Goal: Task Accomplishment & Management: Manage account settings

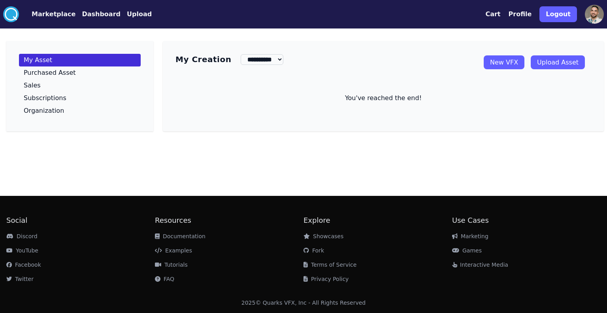
click at [12, 14] on circle at bounding box center [11, 14] width 16 height 16
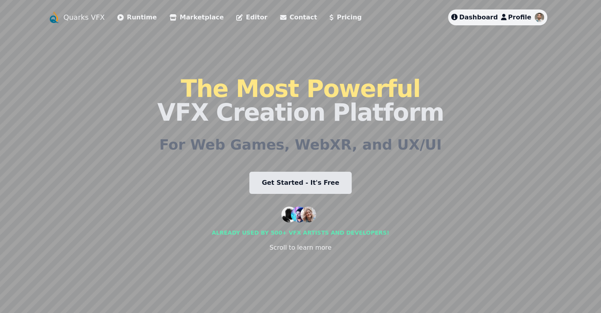
drag, startPoint x: 115, startPoint y: 124, endPoint x: 168, endPoint y: 183, distance: 79.2
click at [169, 183] on div "Quarks VFX Runtime Marketplace Editor Contact Pricing Dashboard Profile The Mos…" at bounding box center [301, 156] width 506 height 294
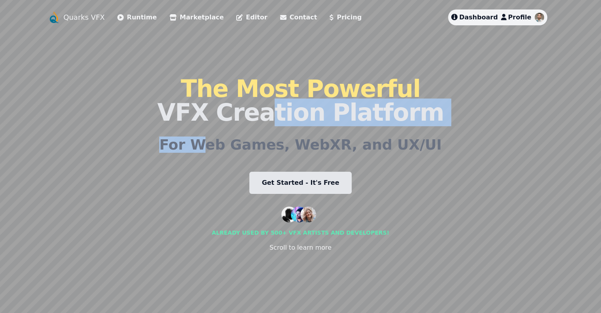
drag, startPoint x: 227, startPoint y: 160, endPoint x: 264, endPoint y: 97, distance: 73.1
click at [264, 97] on div "The Most Powerful VFX Creation Platform For Web Games, WebXR, and UX/UI Get Sta…" at bounding box center [300, 164] width 286 height 278
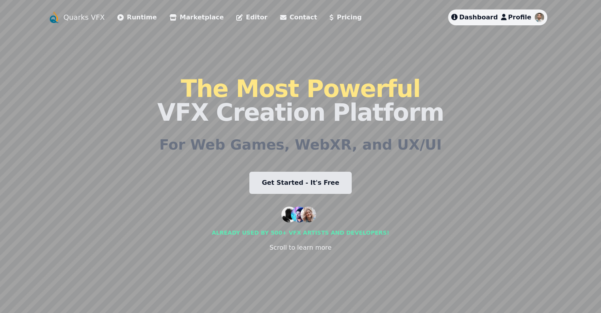
click at [438, 73] on div "Quarks VFX Runtime Marketplace Editor Contact Pricing Dashboard Profile The Mos…" at bounding box center [301, 156] width 506 height 294
click at [170, 22] on link "Marketplace" at bounding box center [197, 17] width 54 height 9
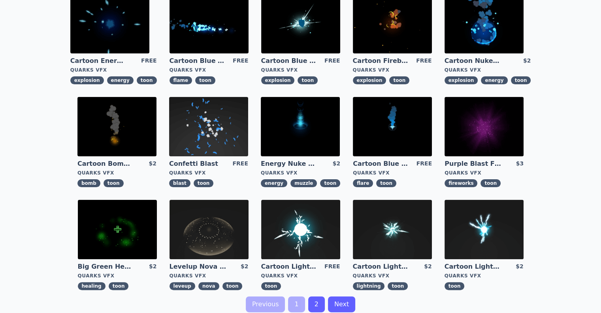
scroll to position [292, 0]
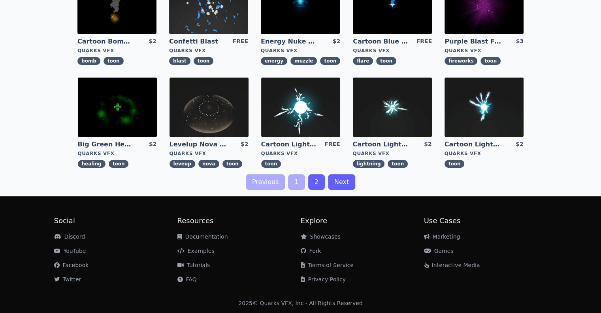
click at [315, 182] on link "2" at bounding box center [316, 182] width 17 height 16
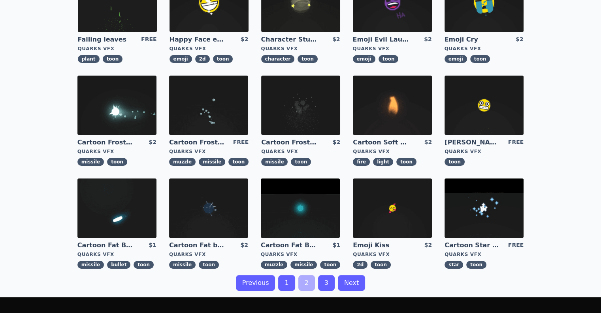
scroll to position [198, 0]
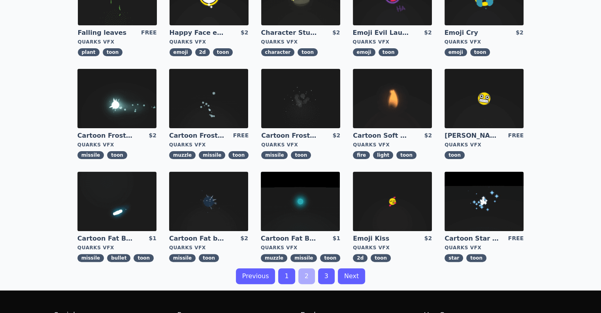
click at [353, 117] on img at bounding box center [392, 98] width 79 height 59
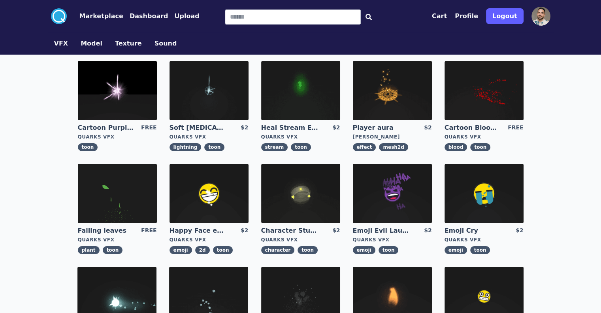
click at [130, 19] on button "Dashboard" at bounding box center [149, 15] width 39 height 9
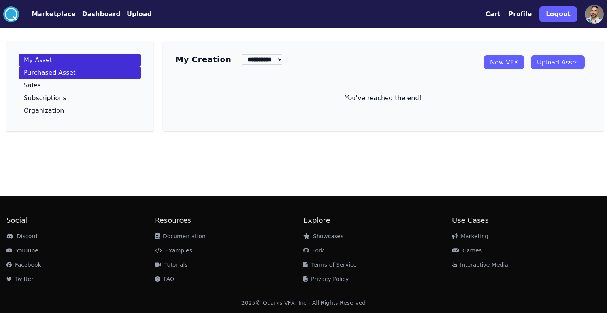
click at [62, 72] on p "Purchased Asset" at bounding box center [50, 73] width 52 height 6
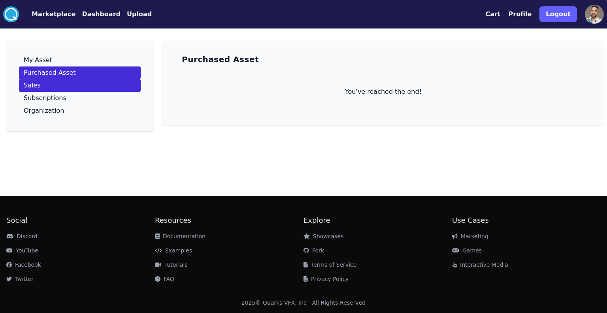
click at [52, 88] on link "Sales" at bounding box center [80, 85] width 122 height 13
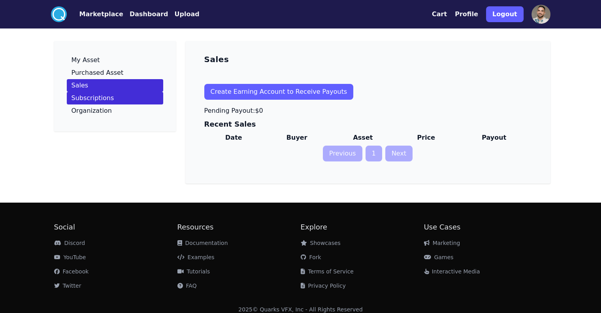
click at [72, 101] on p "Subscriptions" at bounding box center [93, 98] width 43 height 6
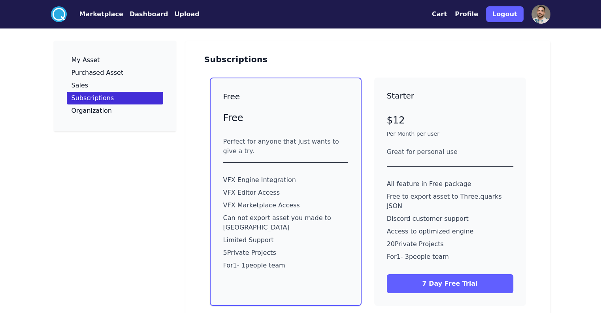
click at [72, 111] on p "Organization" at bounding box center [92, 110] width 40 height 6
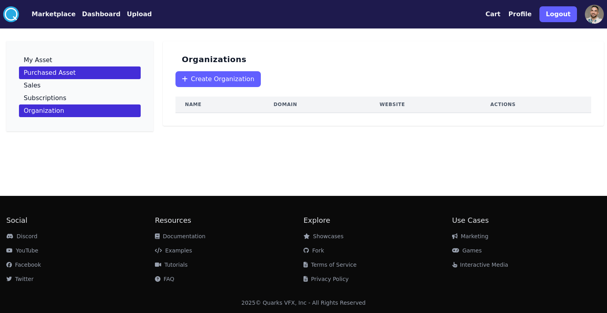
click at [58, 68] on link "Purchased Asset" at bounding box center [80, 72] width 122 height 13
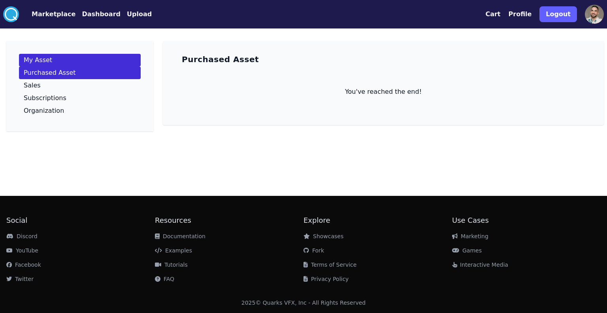
click at [59, 60] on link "My Asset" at bounding box center [80, 60] width 122 height 13
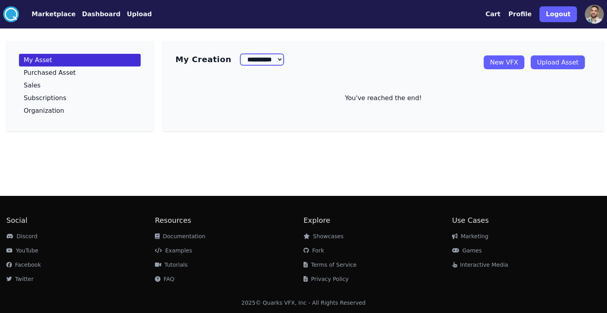
click at [271, 63] on select "**********" at bounding box center [262, 59] width 43 height 11
select select "*****"
click at [241, 54] on select "**********" at bounding box center [262, 59] width 43 height 11
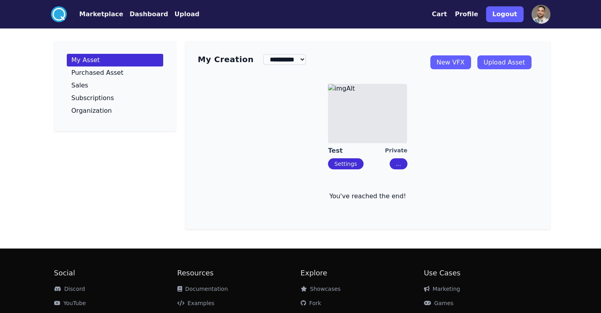
click at [407, 166] on button "..." at bounding box center [399, 163] width 18 height 11
click at [436, 130] on div "Test Private Settings ... Edit Share Delete Download (Upgrade)" at bounding box center [368, 126] width 340 height 98
